Goal: Navigation & Orientation: Find specific page/section

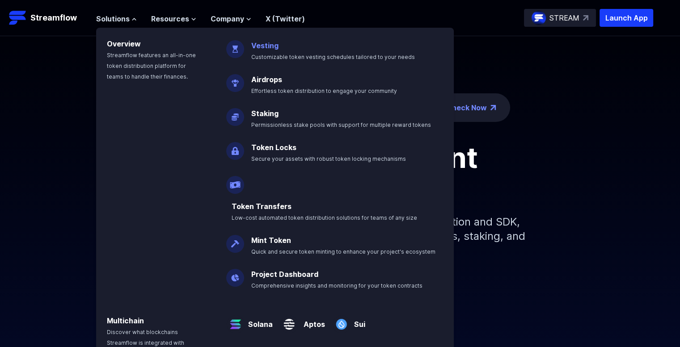
click at [256, 54] on span "Customizable token vesting schedules tailored to your needs" at bounding box center [333, 57] width 164 height 7
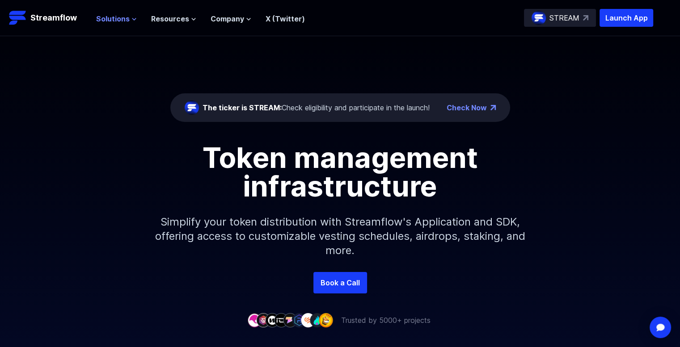
click at [112, 20] on span "Solutions" at bounding box center [113, 18] width 34 height 11
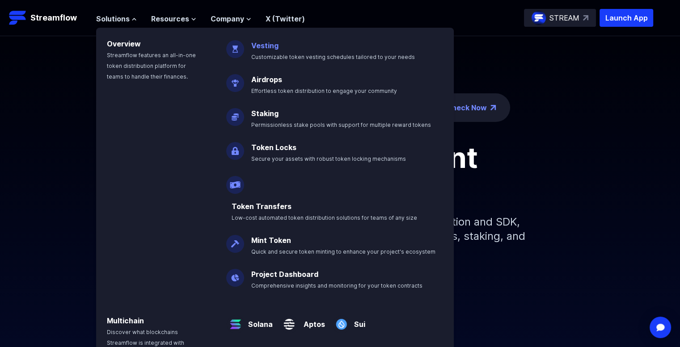
click at [267, 54] on span "Customizable token vesting schedules tailored to your needs" at bounding box center [333, 57] width 164 height 7
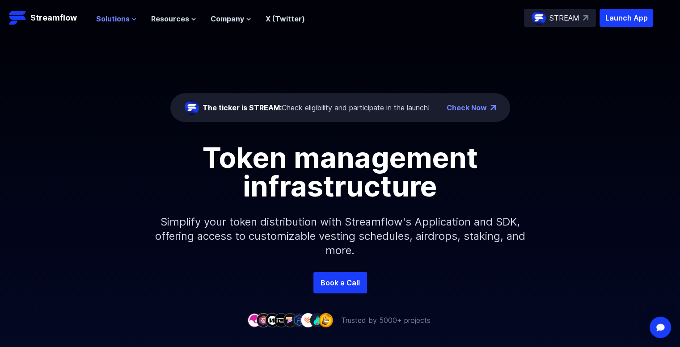
click at [107, 16] on span "Solutions" at bounding box center [113, 18] width 34 height 11
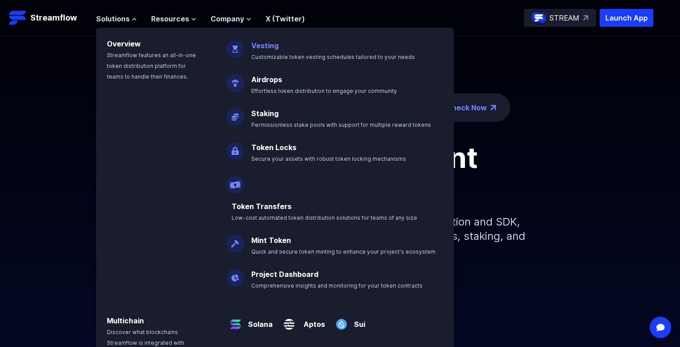
click at [264, 44] on link "Vesting" at bounding box center [264, 45] width 27 height 9
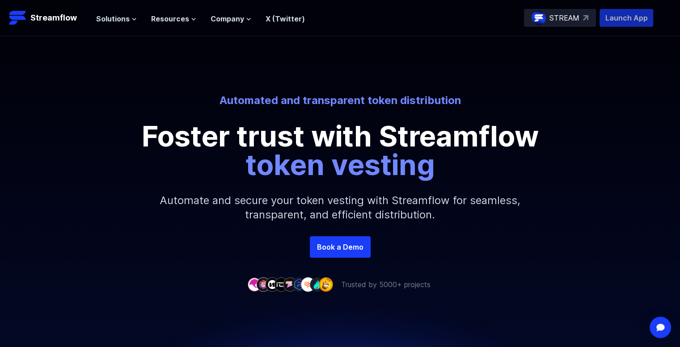
click at [623, 20] on p "Launch App" at bounding box center [626, 18] width 54 height 18
